Goal: Task Accomplishment & Management: Complete application form

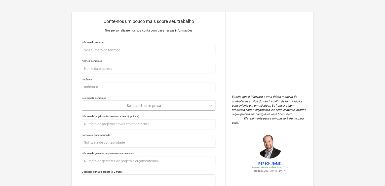
click at [207, 106] on div "Seu papel na empresa" at bounding box center [149, 105] width 134 height 10
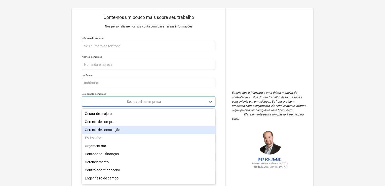
scroll to position [17, 0]
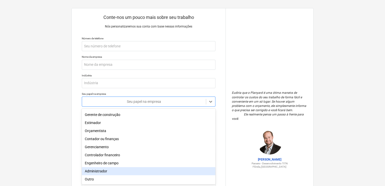
click at [120, 169] on div "Administrador" at bounding box center [149, 171] width 134 height 8
type textarea "x"
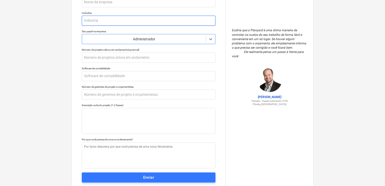
scroll to position [0, 0]
